Goal: Information Seeking & Learning: Learn about a topic

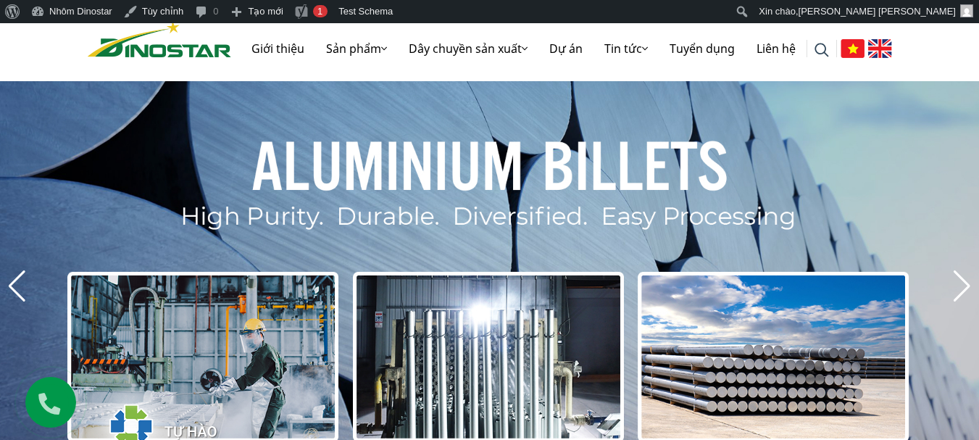
click at [279, 47] on link "Giới thiệu" at bounding box center [277, 48] width 75 height 46
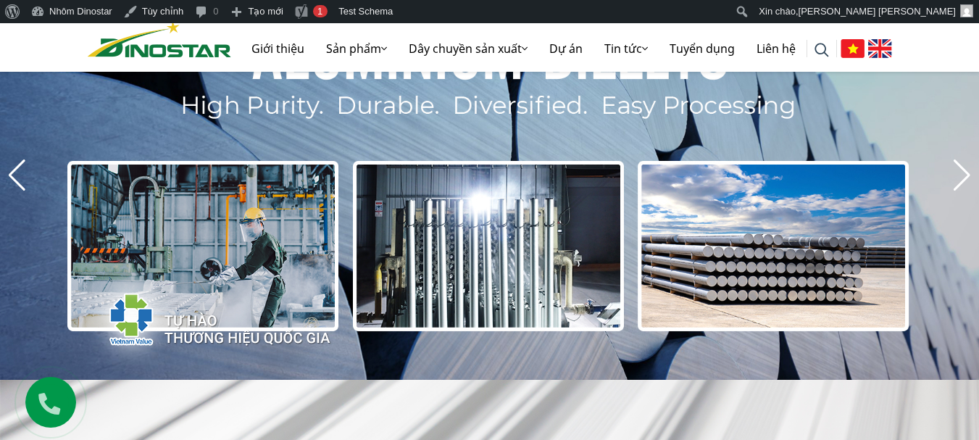
scroll to position [435, 0]
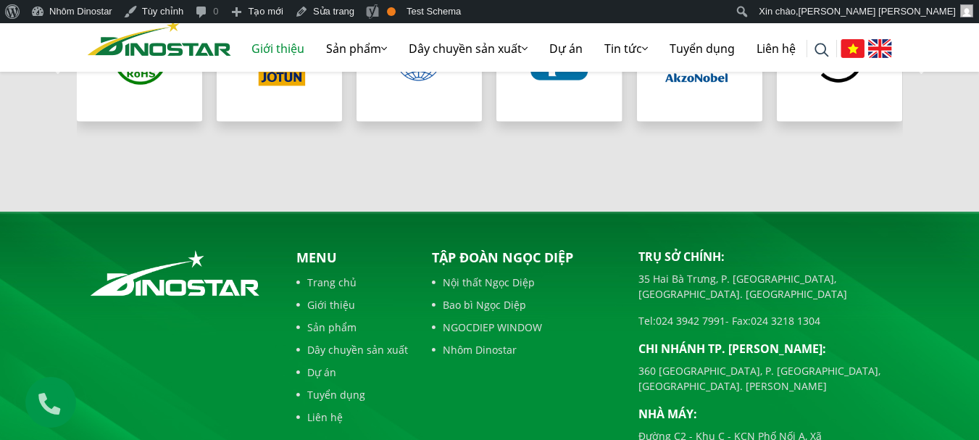
scroll to position [1594, 0]
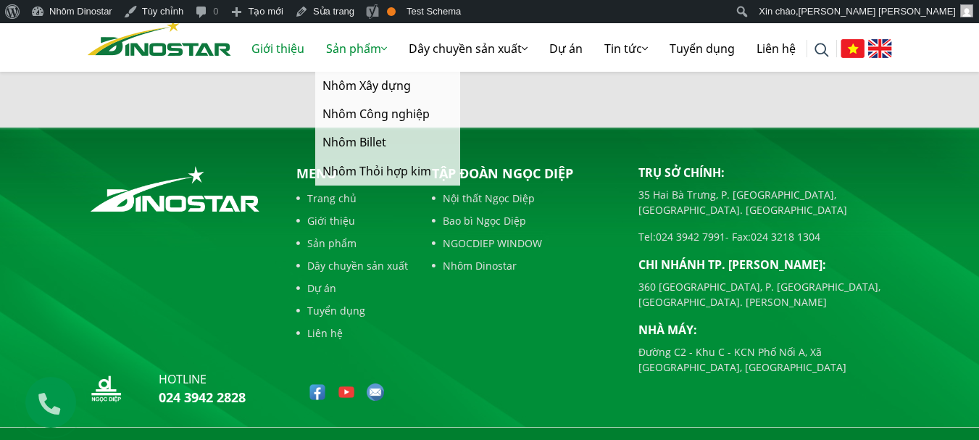
click at [350, 46] on link "Sản phẩm" at bounding box center [356, 48] width 83 height 46
click at [369, 169] on link "Nhôm Thỏi hợp kim" at bounding box center [387, 171] width 145 height 28
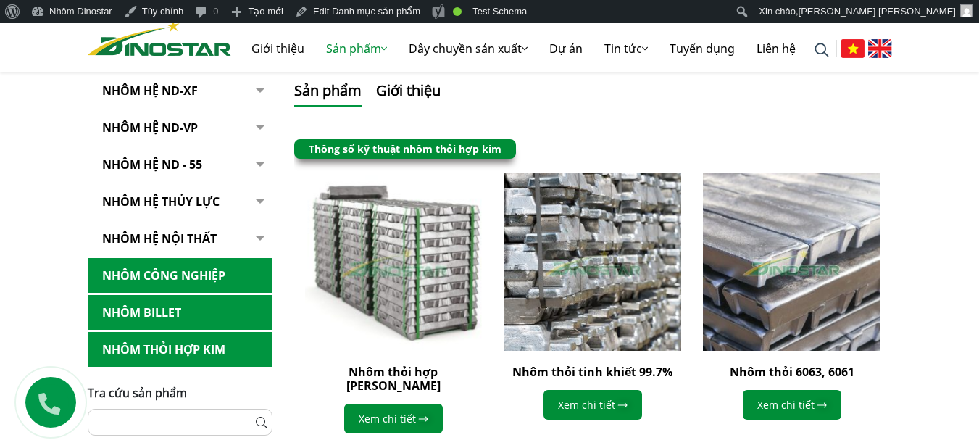
scroll to position [362, 0]
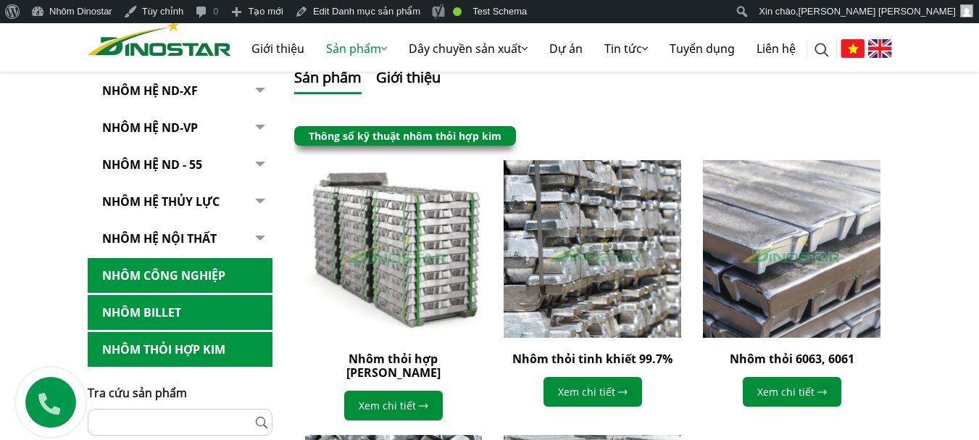
click at [412, 284] on img at bounding box center [393, 248] width 195 height 195
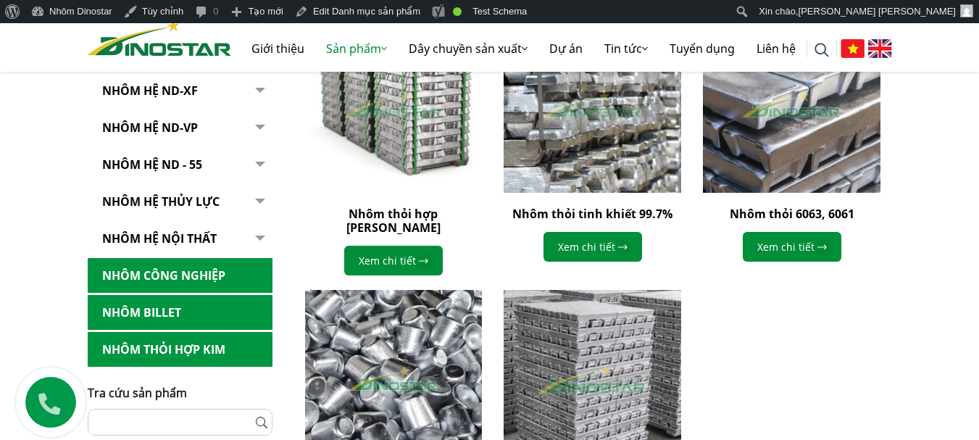
scroll to position [435, 0]
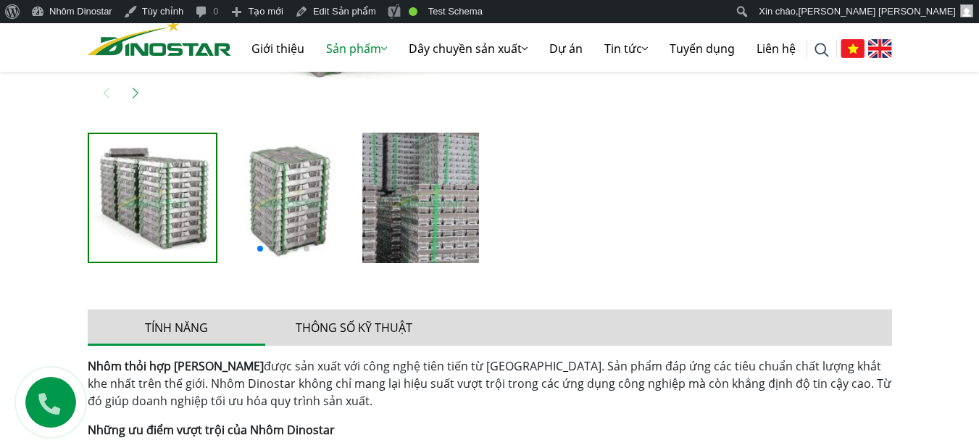
scroll to position [652, 0]
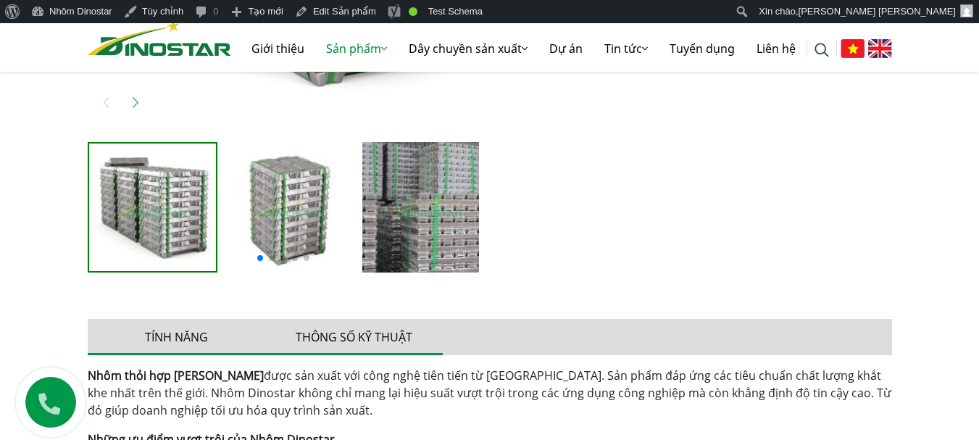
click at [365, 332] on button "Thông số kỹ thuật" at bounding box center [353, 337] width 177 height 36
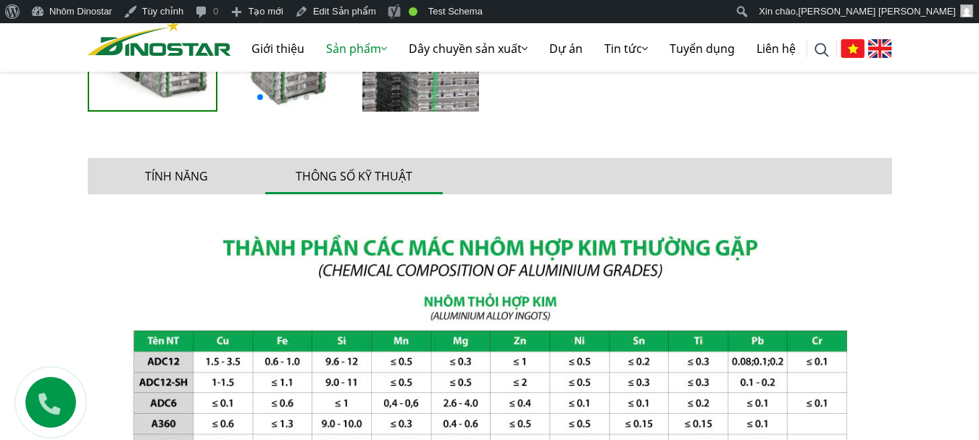
scroll to position [797, 0]
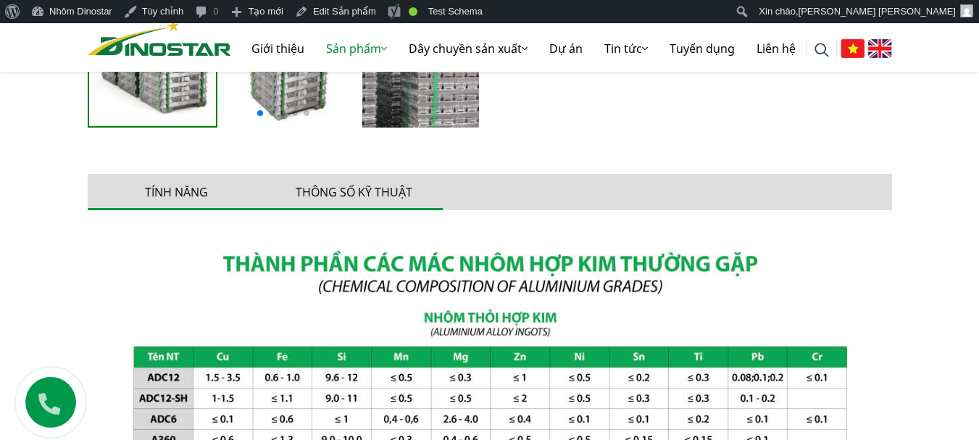
click at [216, 195] on button "Tính năng" at bounding box center [176, 192] width 177 height 36
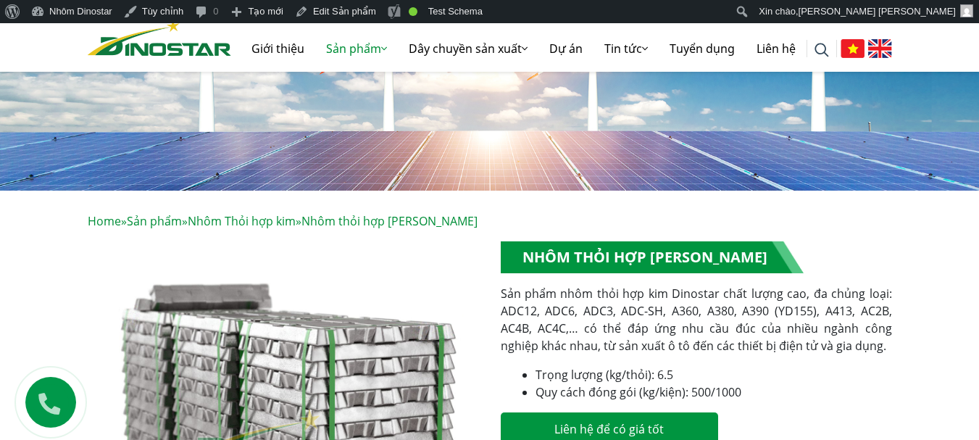
scroll to position [72, 0]
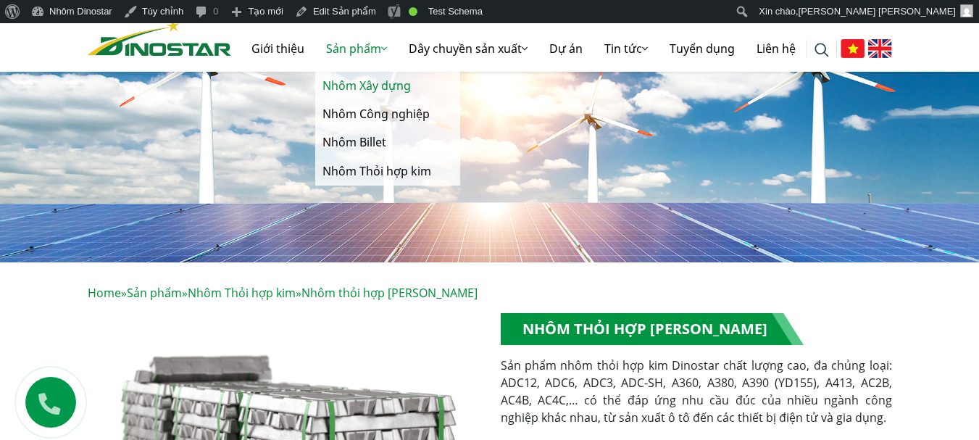
click at [353, 82] on link "Nhôm Xây dựng" at bounding box center [387, 86] width 145 height 28
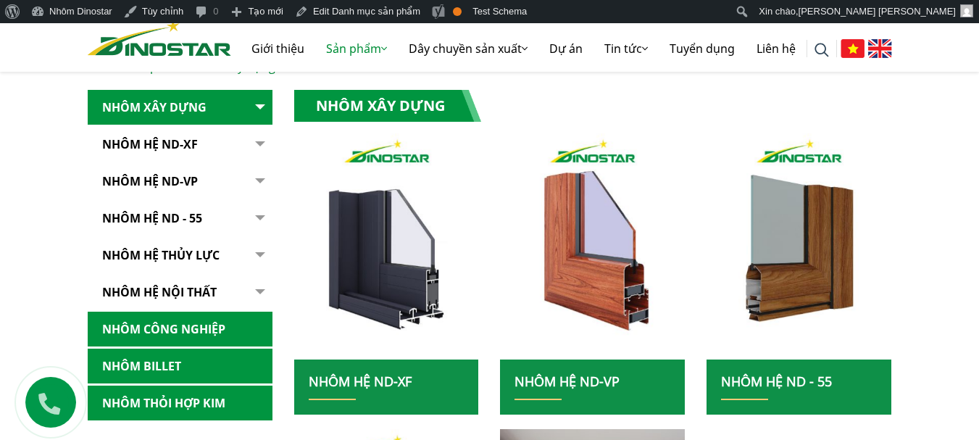
scroll to position [362, 0]
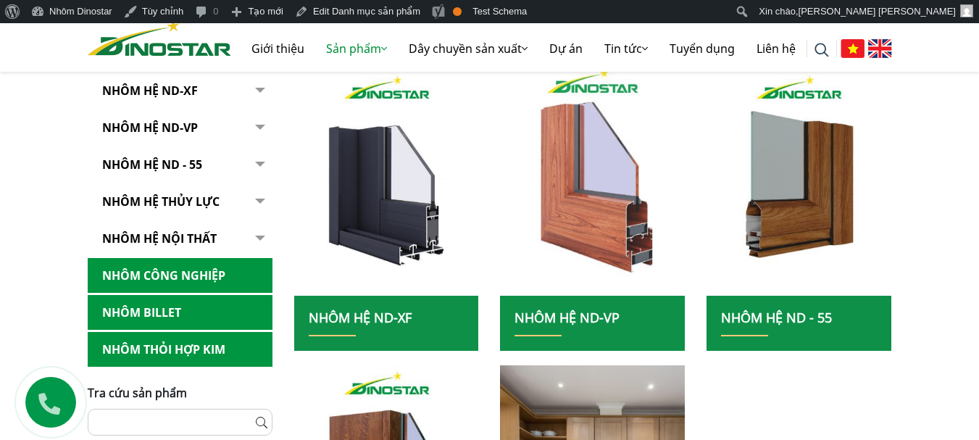
click at [648, 193] on img at bounding box center [593, 183] width 198 height 242
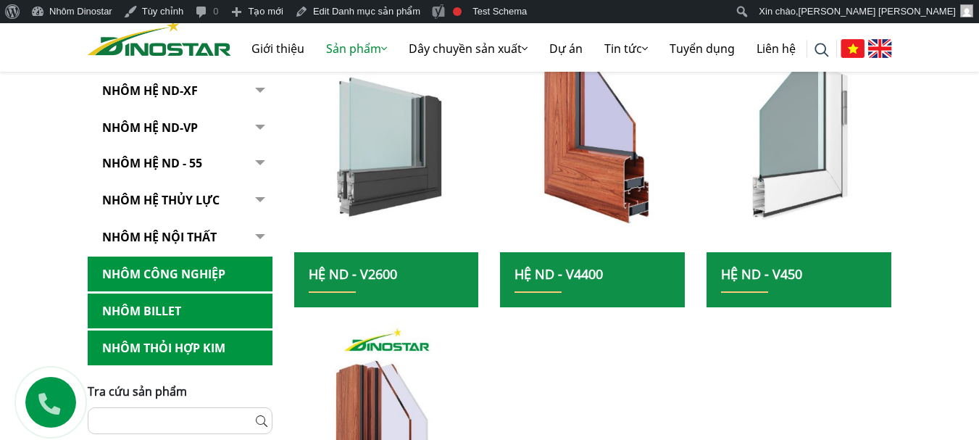
scroll to position [435, 0]
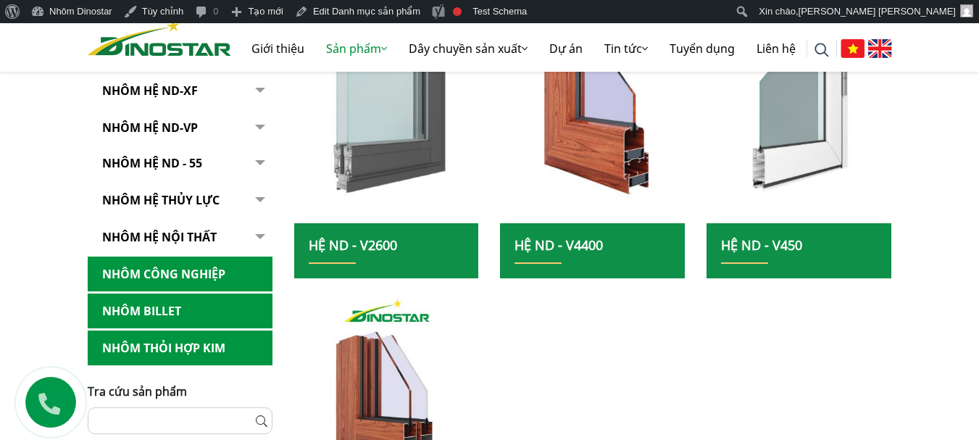
click at [440, 162] on img at bounding box center [387, 110] width 198 height 242
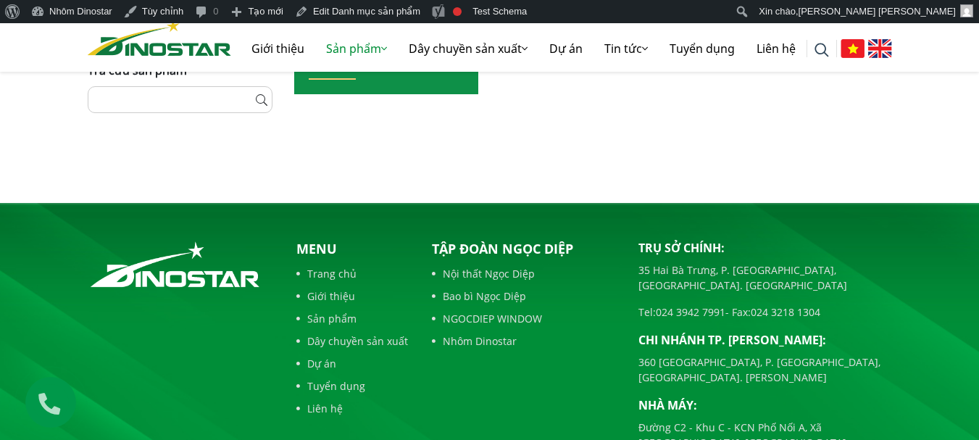
scroll to position [942, 0]
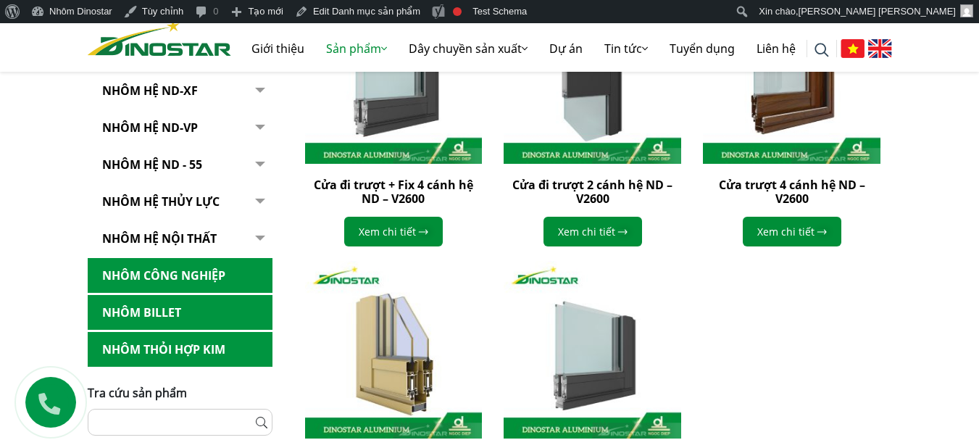
scroll to position [579, 0]
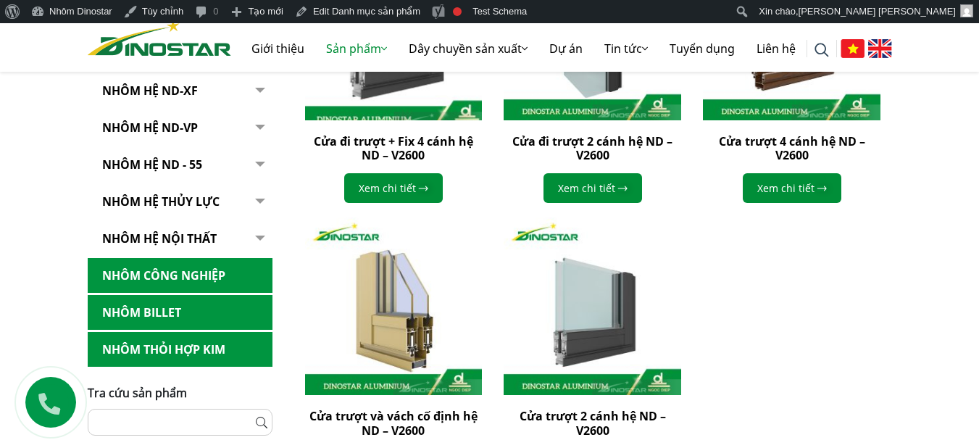
click at [435, 101] on img at bounding box center [393, 31] width 195 height 195
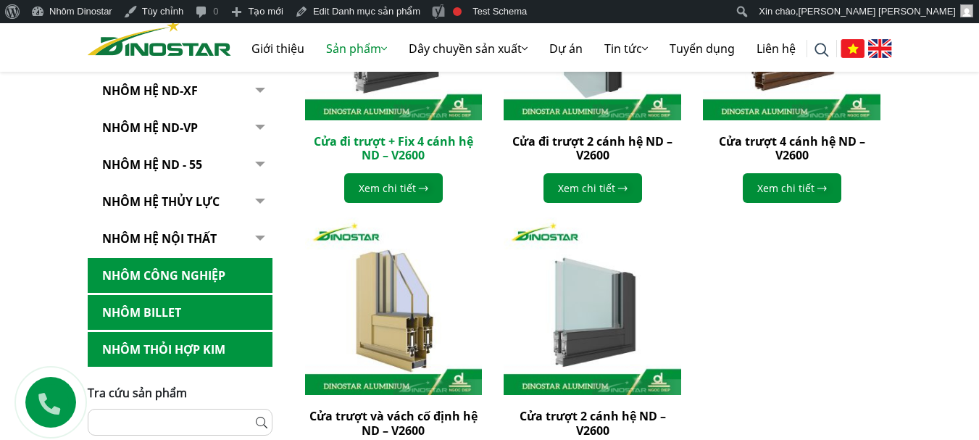
click at [406, 147] on link "Cửa đi trượt + Fix 4 cánh hệ ND – V2600" at bounding box center [393, 148] width 159 height 30
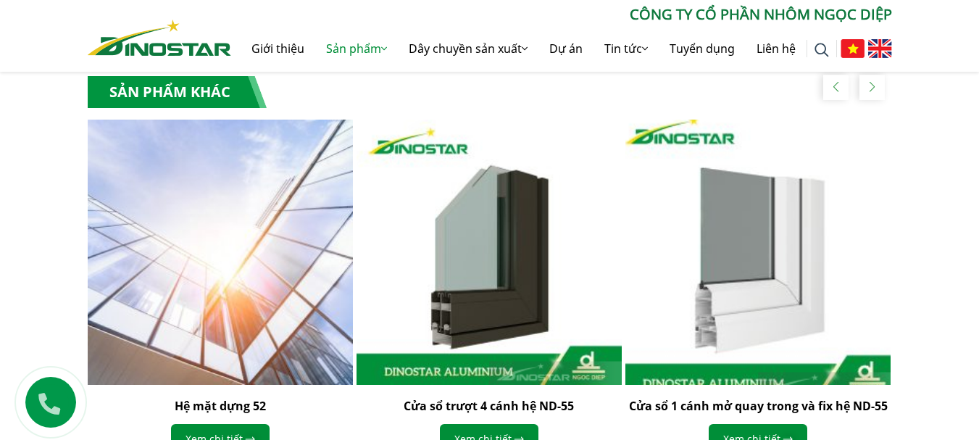
scroll to position [1086, 0]
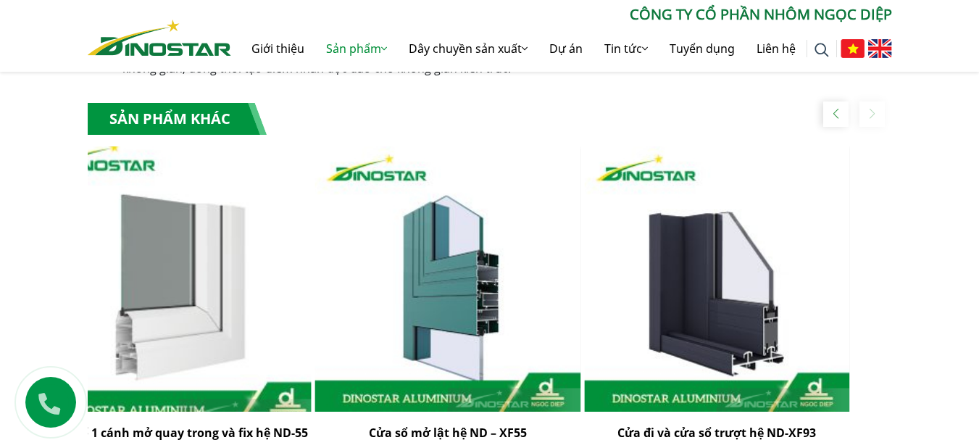
click at [209, 285] on img "3 / 5" at bounding box center [179, 279] width 292 height 292
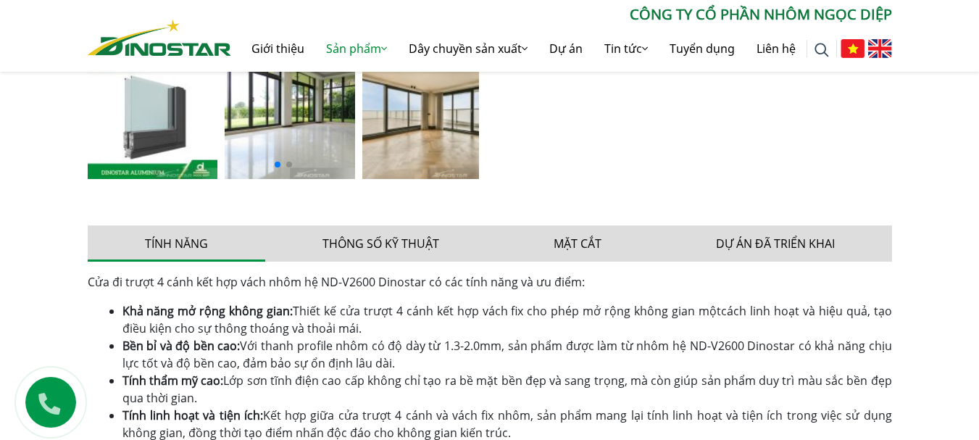
scroll to position [652, 0]
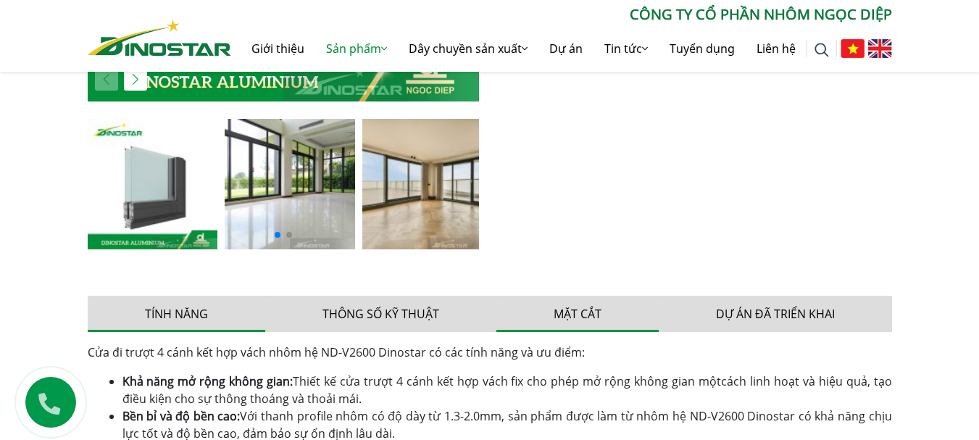
click at [615, 318] on button "Mặt cắt" at bounding box center [577, 314] width 162 height 36
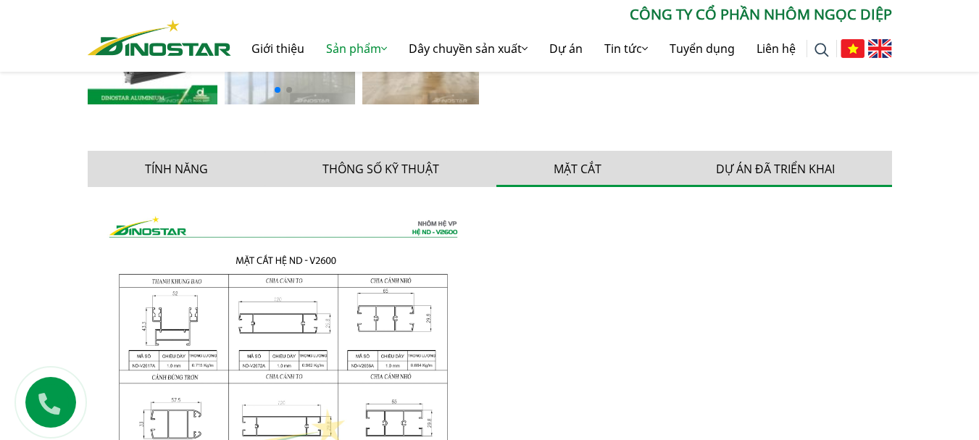
click at [760, 162] on button "Dự án đã triển khai" at bounding box center [774, 169] width 233 height 36
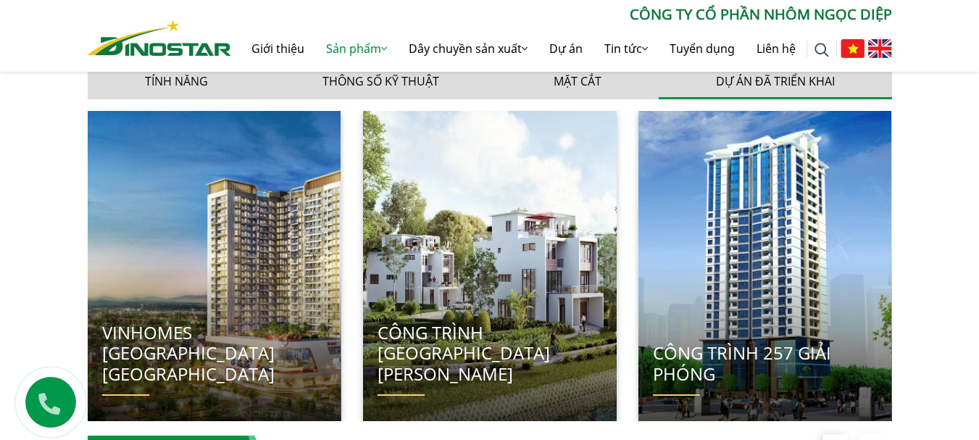
scroll to position [869, 0]
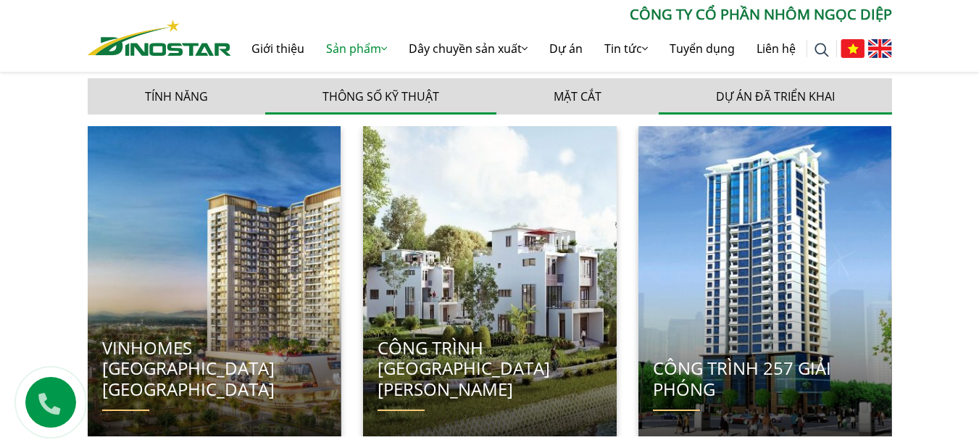
click at [408, 95] on button "Thông số kỹ thuật" at bounding box center [380, 96] width 231 height 36
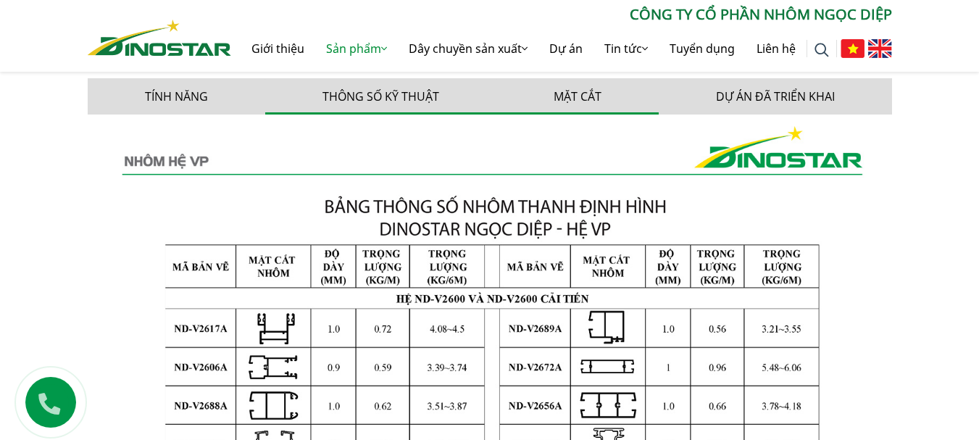
click at [572, 110] on button "Mặt cắt" at bounding box center [577, 96] width 162 height 36
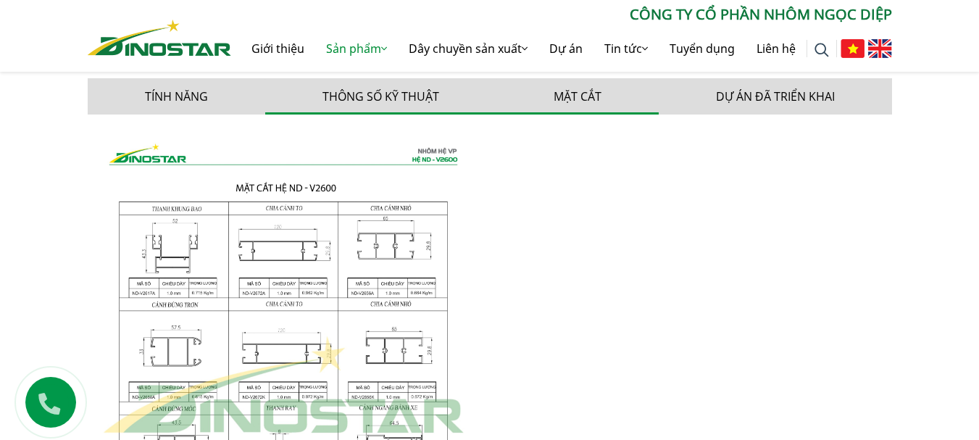
click at [398, 111] on button "Thông số kỹ thuật" at bounding box center [380, 96] width 231 height 36
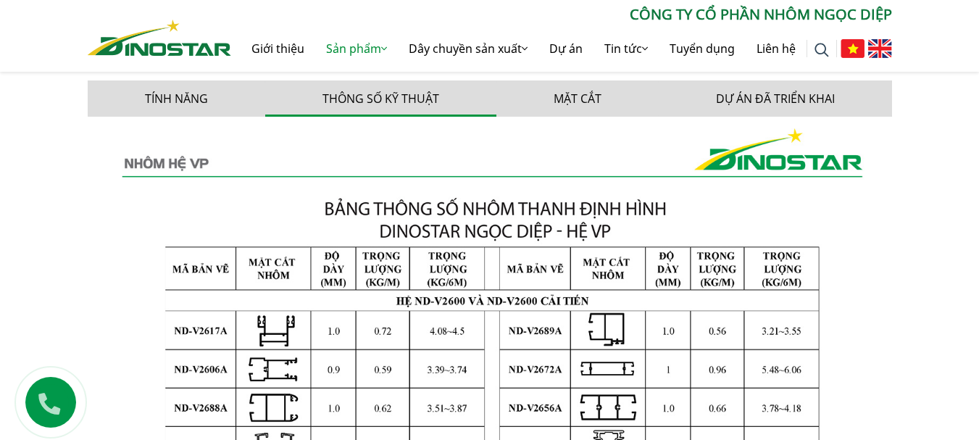
scroll to position [724, 0]
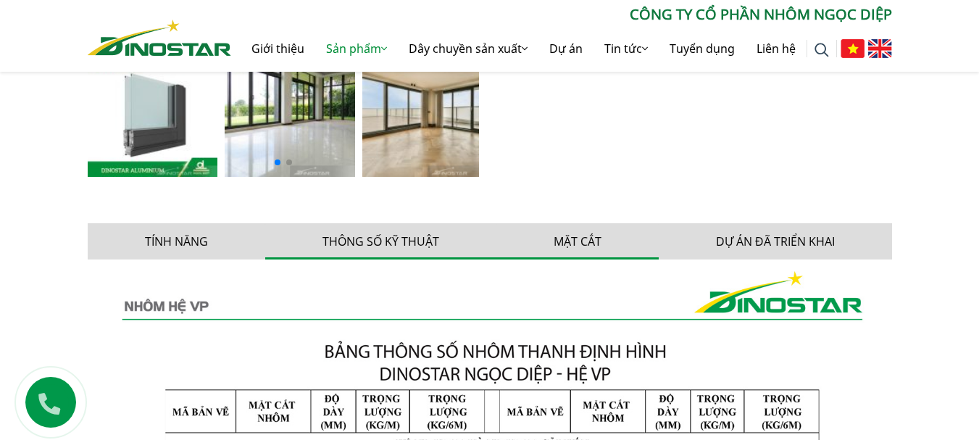
click at [559, 235] on button "Mặt cắt" at bounding box center [577, 241] width 162 height 36
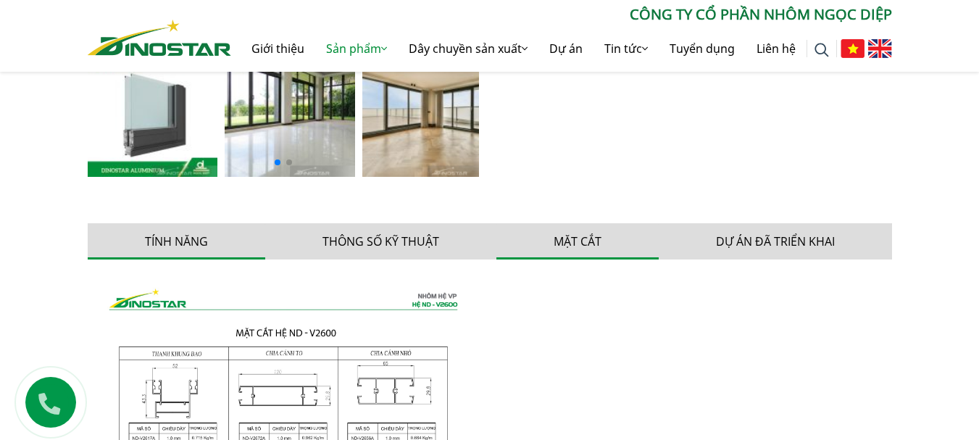
click at [156, 235] on button "Tính năng" at bounding box center [176, 241] width 177 height 36
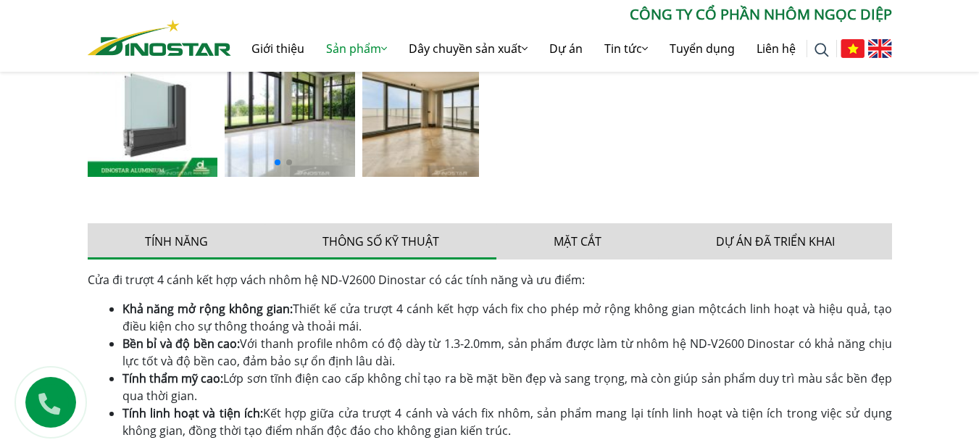
click at [433, 251] on button "Thông số kỹ thuật" at bounding box center [380, 241] width 231 height 36
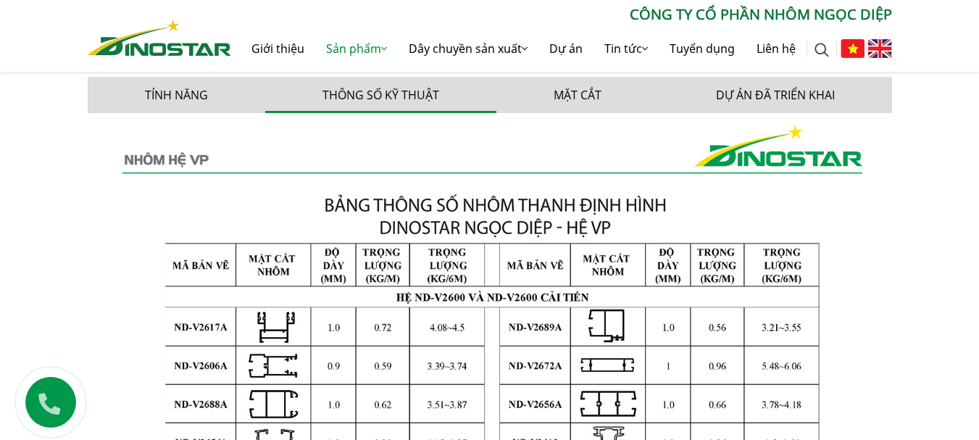
scroll to position [869, 0]
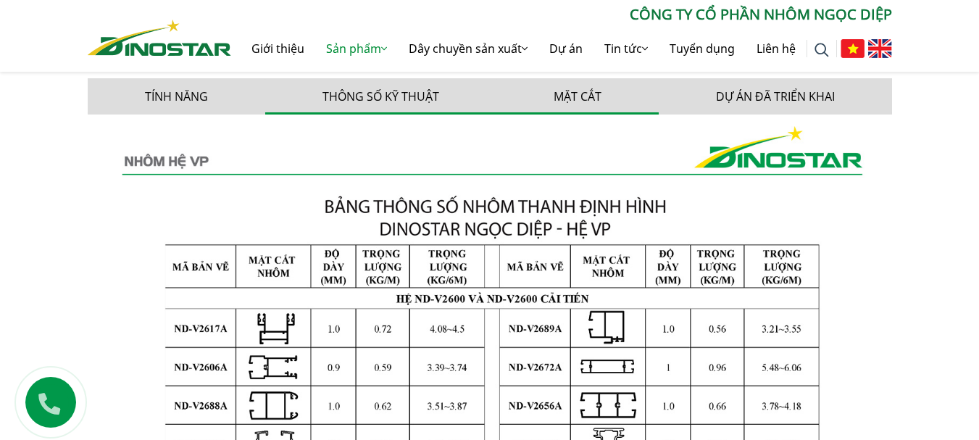
click at [577, 97] on button "Mặt cắt" at bounding box center [577, 96] width 162 height 36
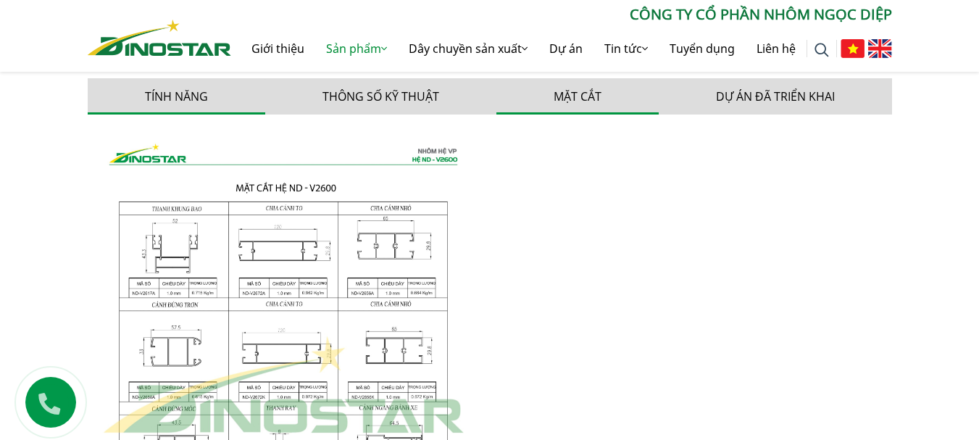
click at [197, 103] on button "Tính năng" at bounding box center [176, 96] width 177 height 36
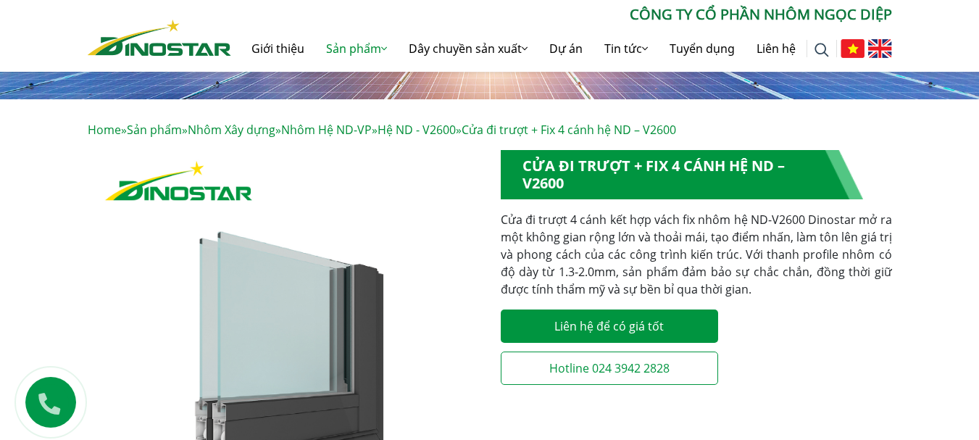
scroll to position [145, 0]
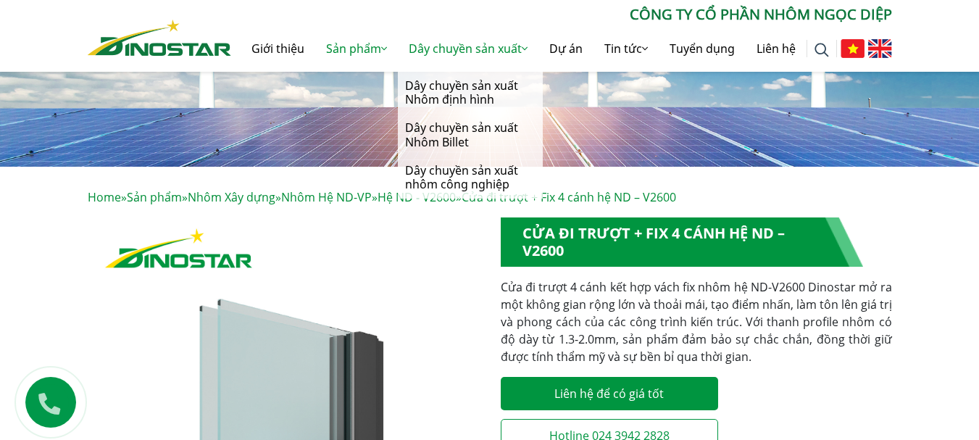
click at [464, 51] on link "Dây chuyền sản xuất" at bounding box center [468, 48] width 141 height 46
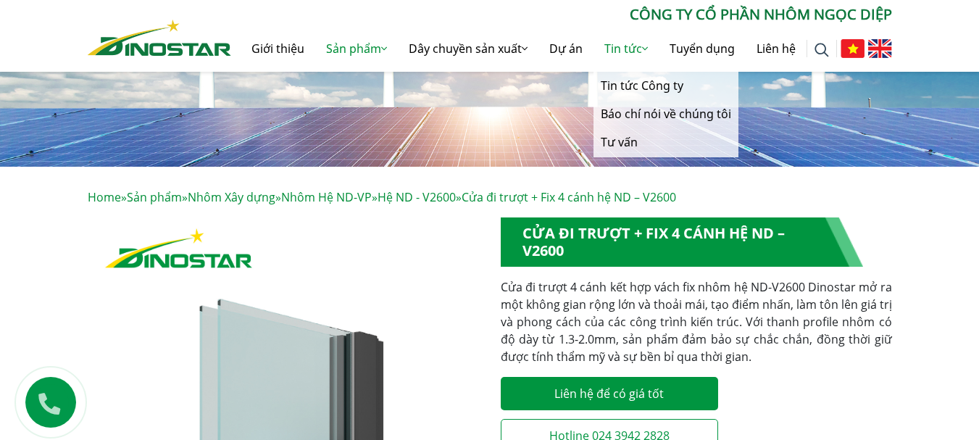
click at [631, 56] on link "Tin tức" at bounding box center [625, 48] width 65 height 46
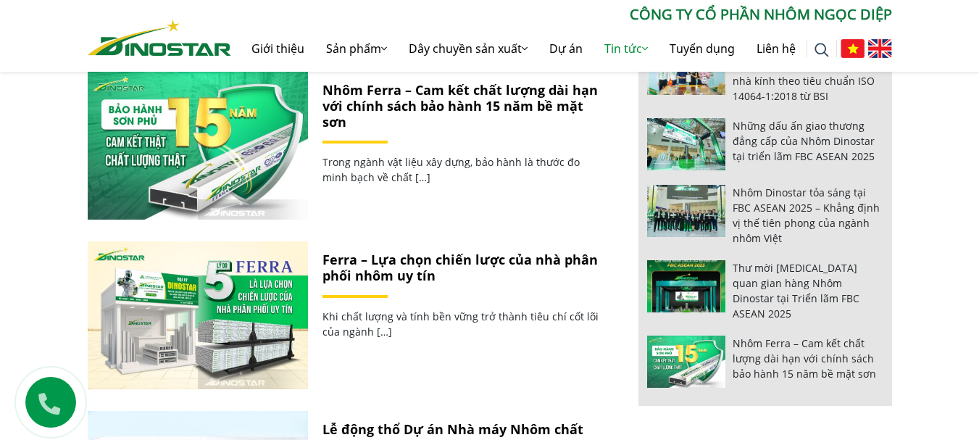
scroll to position [1231, 0]
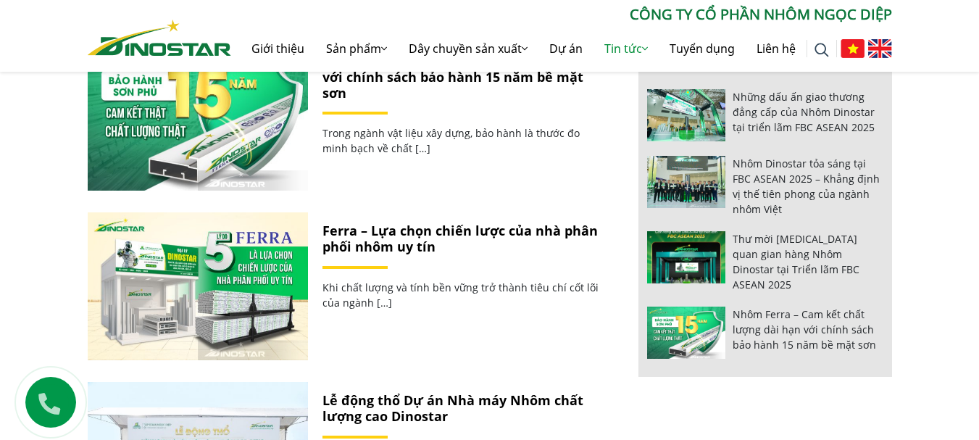
click at [146, 46] on img at bounding box center [159, 38] width 143 height 36
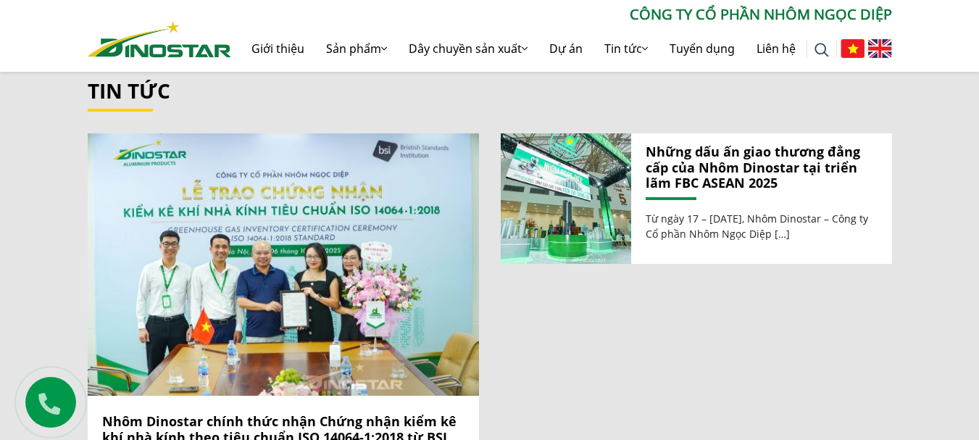
scroll to position [1449, 0]
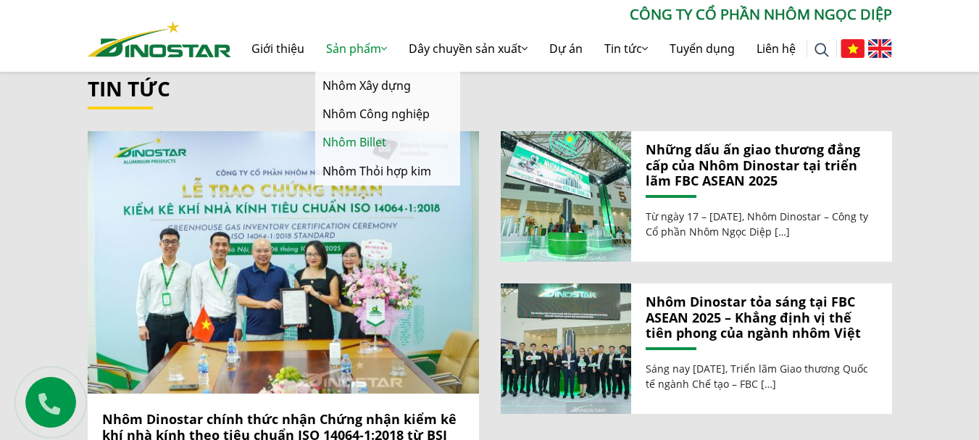
click at [356, 134] on link "Nhôm Billet" at bounding box center [387, 142] width 145 height 28
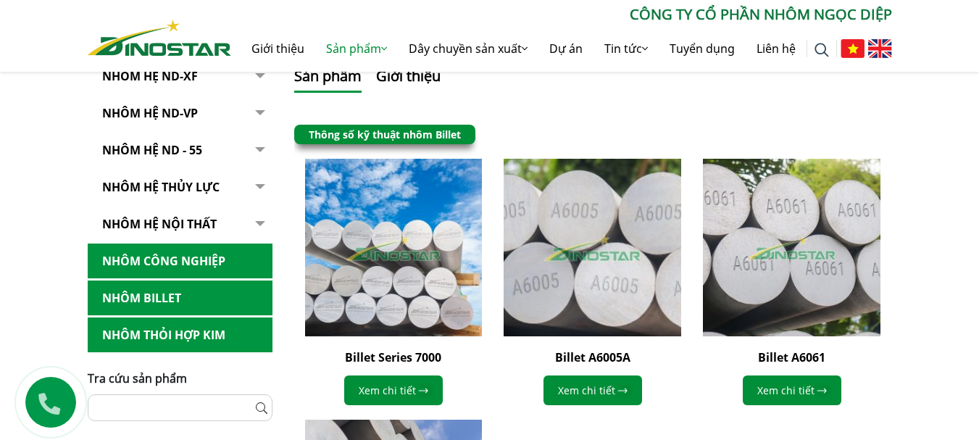
scroll to position [362, 0]
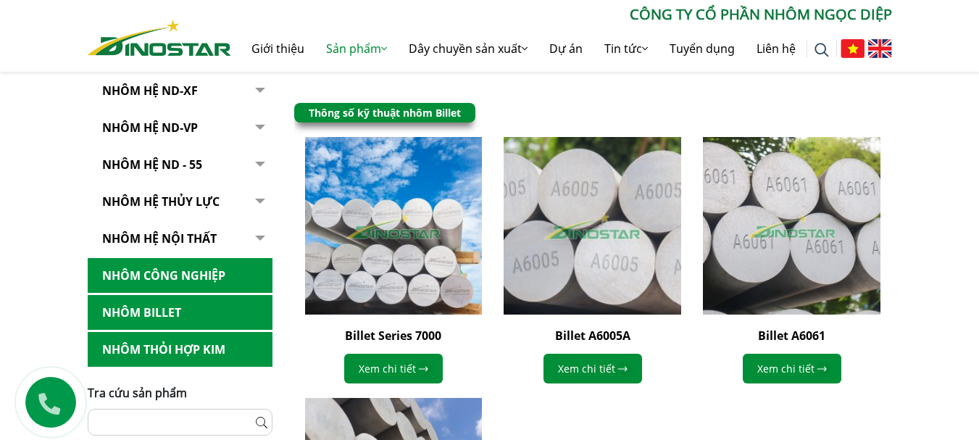
click at [545, 249] on img at bounding box center [592, 225] width 195 height 195
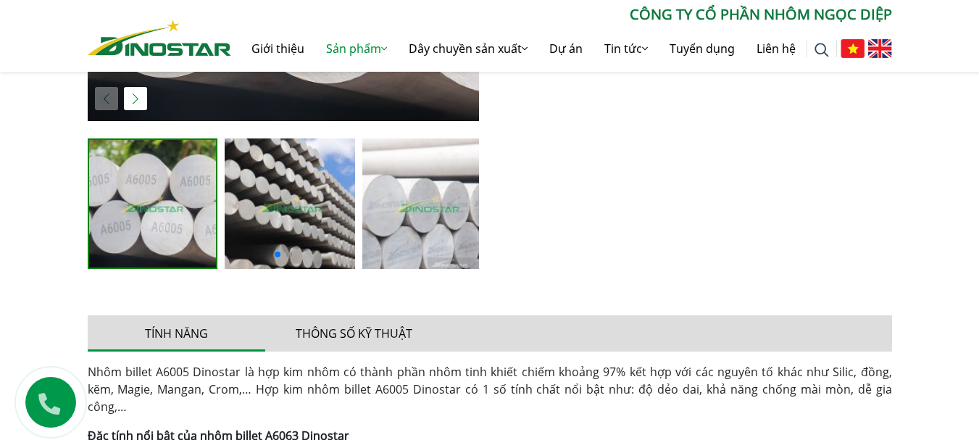
scroll to position [652, 0]
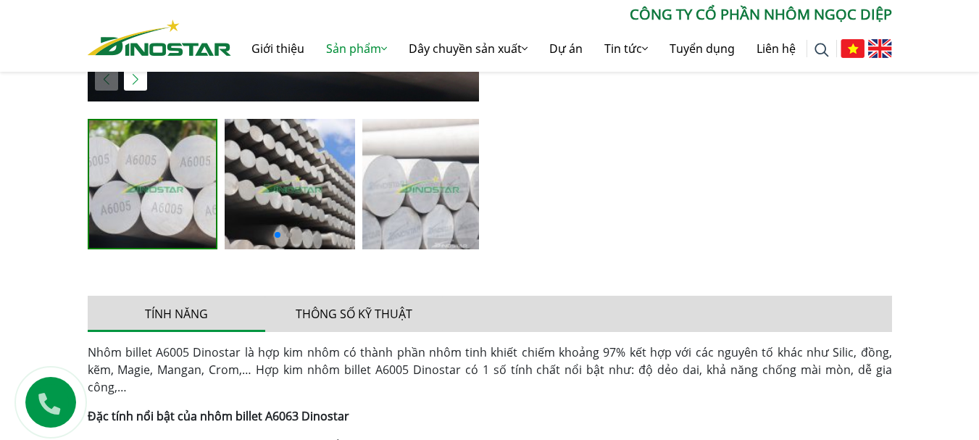
click at [172, 48] on img at bounding box center [159, 38] width 143 height 36
